Goal: Task Accomplishment & Management: Manage account settings

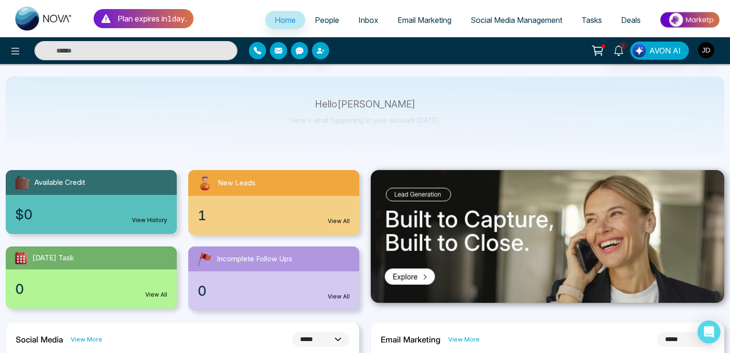
select select "*"
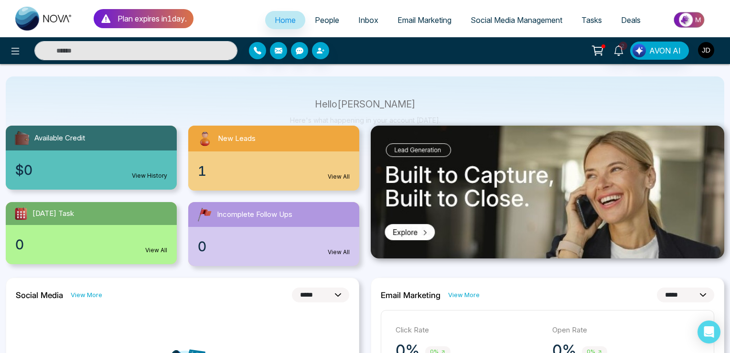
click at [703, 52] on img "button" at bounding box center [706, 50] width 16 height 16
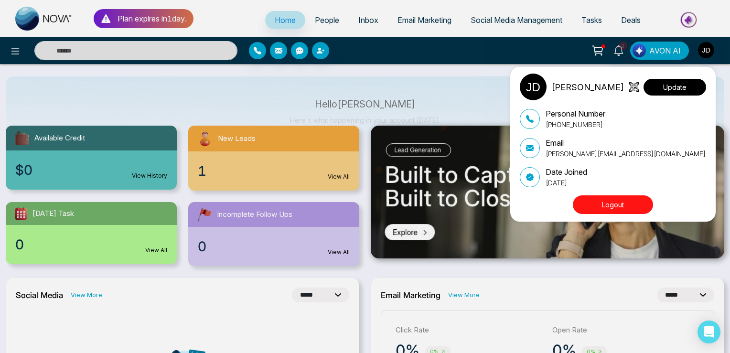
click at [690, 83] on button "Update" at bounding box center [674, 87] width 63 height 17
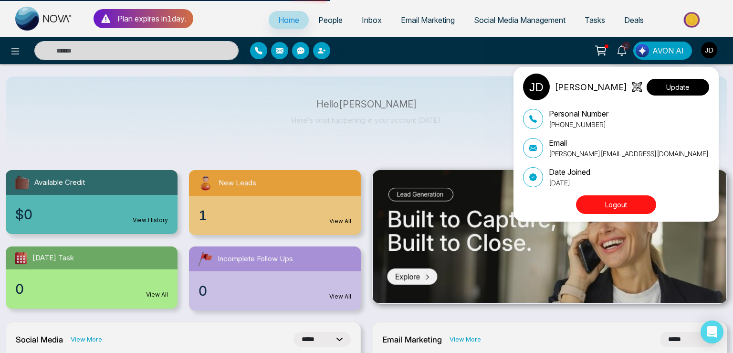
select select "***"
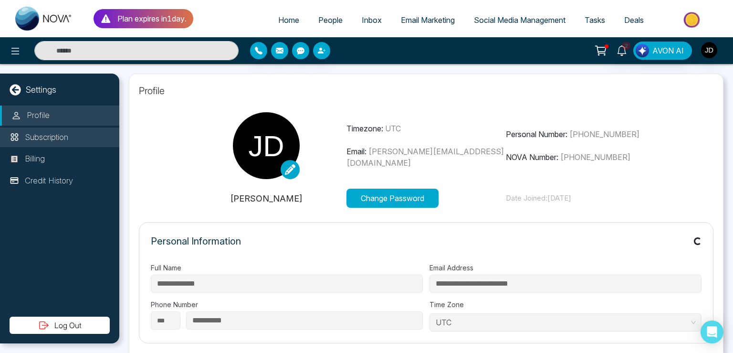
click at [63, 138] on p "Subscription" at bounding box center [46, 137] width 43 height 12
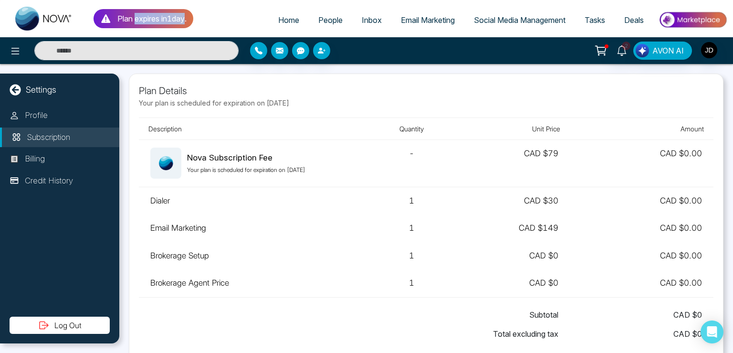
drag, startPoint x: 136, startPoint y: 16, endPoint x: 189, endPoint y: 20, distance: 53.1
click at [187, 20] on p "Plan expires [DATE] ." at bounding box center [151, 18] width 69 height 11
drag, startPoint x: 267, startPoint y: 101, endPoint x: 313, endPoint y: 102, distance: 45.9
click at [313, 102] on p "Your plan is scheduled for expiration on [DATE]" at bounding box center [426, 103] width 575 height 10
click at [170, 18] on p "Plan expires [DATE] ." at bounding box center [151, 18] width 69 height 11
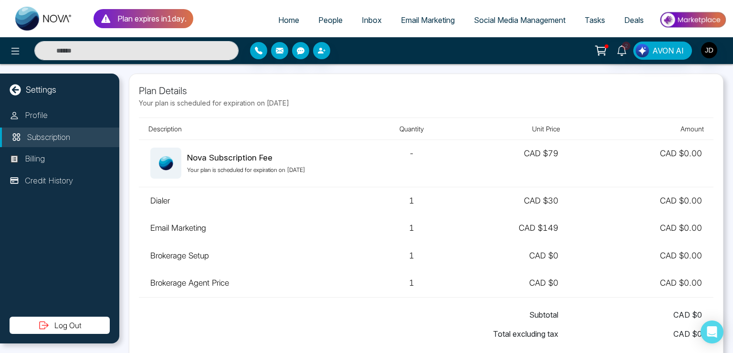
click at [234, 20] on ul "Home People Inbox Email Marketing Social Media Management Tasks Deals" at bounding box center [460, 21] width 534 height 26
drag, startPoint x: 170, startPoint y: 19, endPoint x: 176, endPoint y: 19, distance: 5.7
click at [176, 19] on p "Plan expires [DATE] ." at bounding box center [151, 18] width 69 height 11
drag, startPoint x: 274, startPoint y: 96, endPoint x: 308, endPoint y: 97, distance: 33.9
click at [308, 97] on p "Plan Details" at bounding box center [426, 91] width 575 height 14
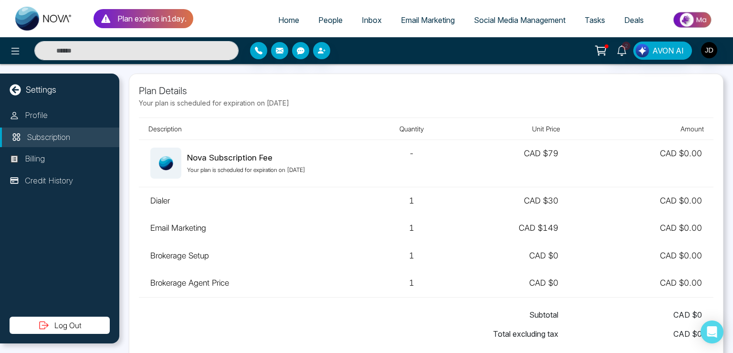
drag, startPoint x: 171, startPoint y: 16, endPoint x: 184, endPoint y: 16, distance: 13.4
click at [184, 16] on p "Plan expires [DATE] ." at bounding box center [151, 18] width 69 height 11
click at [720, 52] on div "2 AVON AI" at bounding box center [581, 51] width 294 height 18
click at [712, 52] on img "button" at bounding box center [709, 50] width 16 height 16
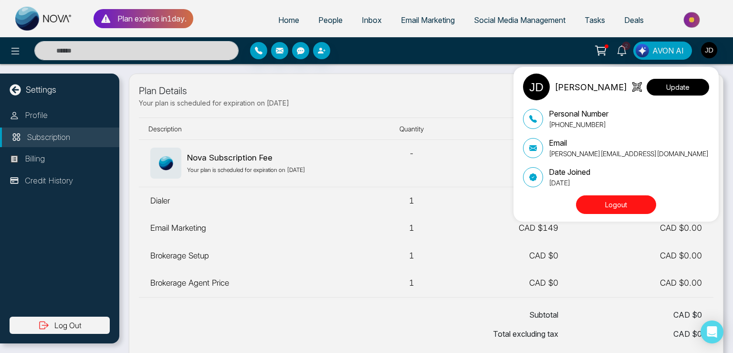
click at [699, 82] on button "Update" at bounding box center [678, 87] width 63 height 17
select select "***"
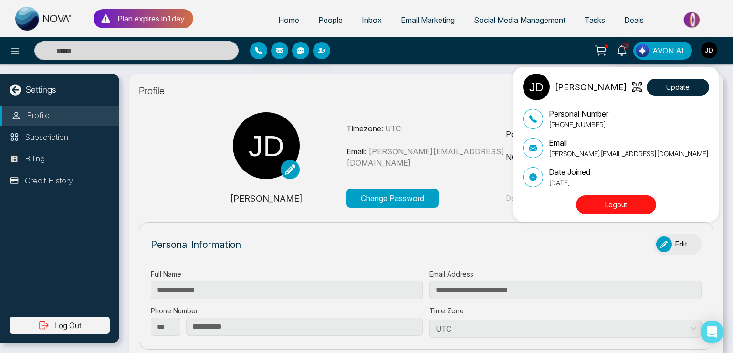
type input "**********"
drag, startPoint x: 654, startPoint y: 152, endPoint x: 549, endPoint y: 151, distance: 105.5
click at [549, 151] on div "Email [PERSON_NAME][EMAIL_ADDRESS][DOMAIN_NAME]" at bounding box center [616, 147] width 186 height 21
copy p "[PERSON_NAME][EMAIL_ADDRESS][DOMAIN_NAME]"
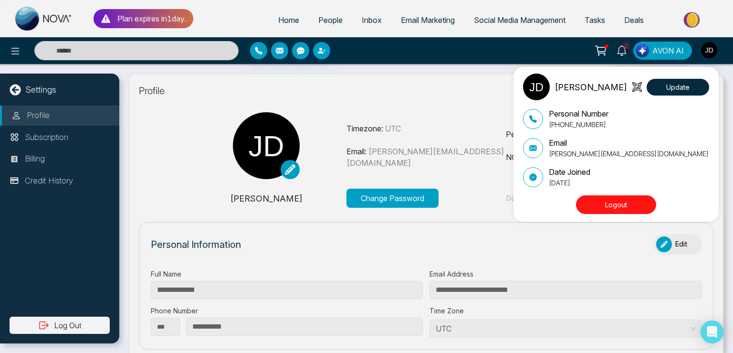
click at [410, 89] on div "[PERSON_NAME] Update Personal Number [PHONE_NUMBER] Email [PERSON_NAME][EMAIL_A…" at bounding box center [366, 176] width 733 height 353
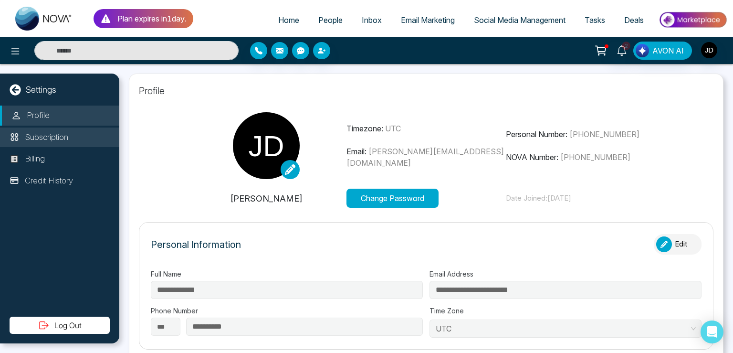
click at [50, 138] on p "Subscription" at bounding box center [46, 137] width 43 height 12
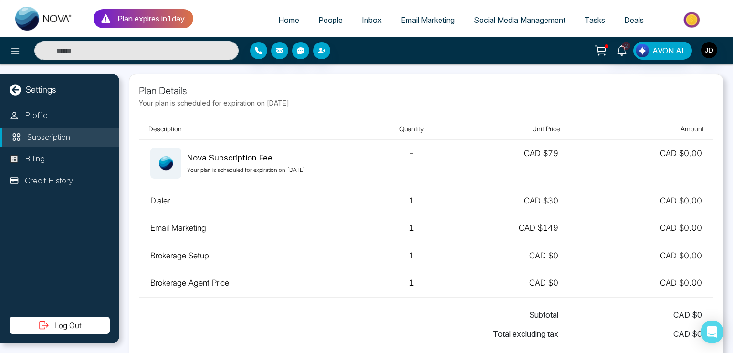
click at [80, 7] on link at bounding box center [44, 18] width 76 height 31
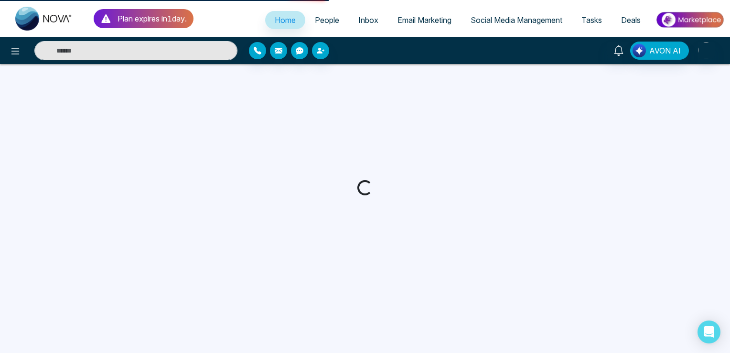
select select "*"
